Goal: Task Accomplishment & Management: Manage account settings

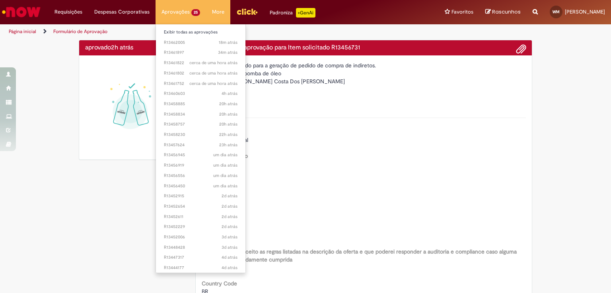
click at [172, 8] on li "Aprovações 25 Exibir todas as aprovações 18m atrás 18 minutos atrás R13462005 3…" at bounding box center [181, 12] width 51 height 24
click at [179, 100] on span "20h atrás 20 horas atrás R13458757" at bounding box center [201, 102] width 74 height 6
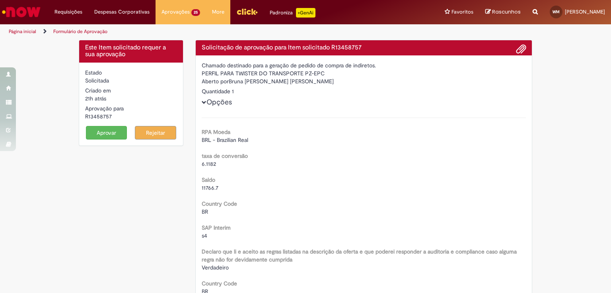
click at [111, 131] on button "Aprovar" at bounding box center [106, 133] width 41 height 14
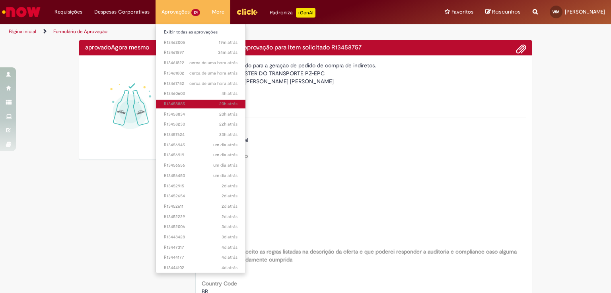
click at [178, 105] on span "20h atrás 20 horas atrás R13458885" at bounding box center [201, 104] width 74 height 6
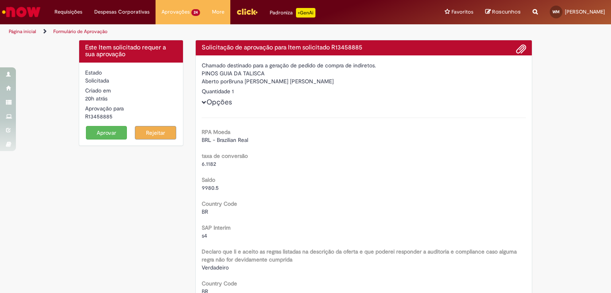
click at [109, 130] on button "Aprovar" at bounding box center [106, 133] width 41 height 14
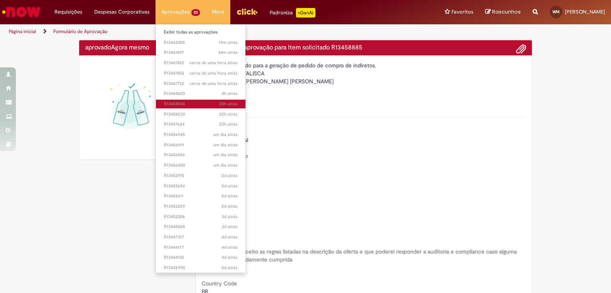
click at [178, 103] on span "20h atrás 20 horas atrás R13458834" at bounding box center [201, 104] width 74 height 6
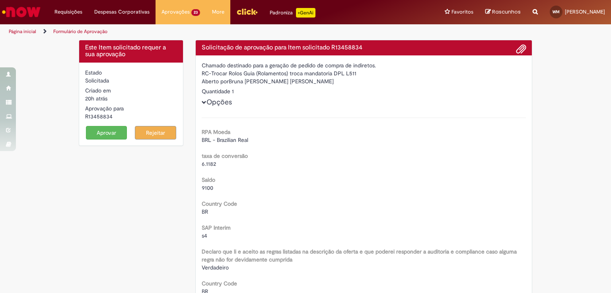
click at [107, 131] on button "Aprovar" at bounding box center [106, 133] width 41 height 14
